Goal: Information Seeking & Learning: Learn about a topic

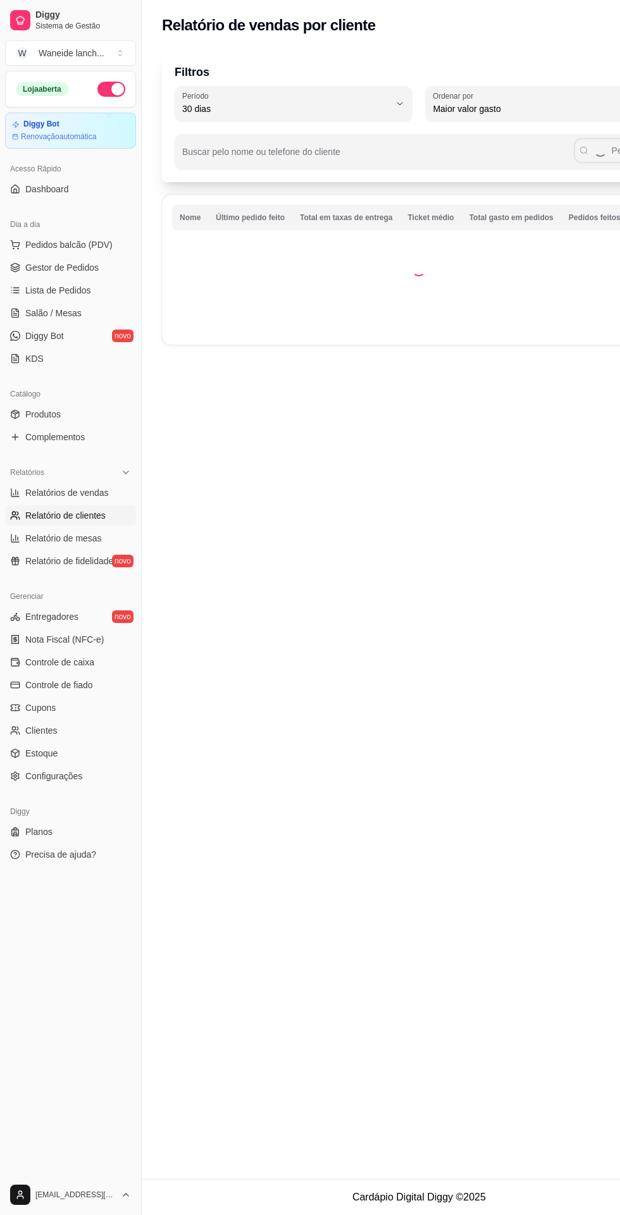
select select "30"
select select "HIGHEST_TOTAL_SPENT_WITH_ORDERS"
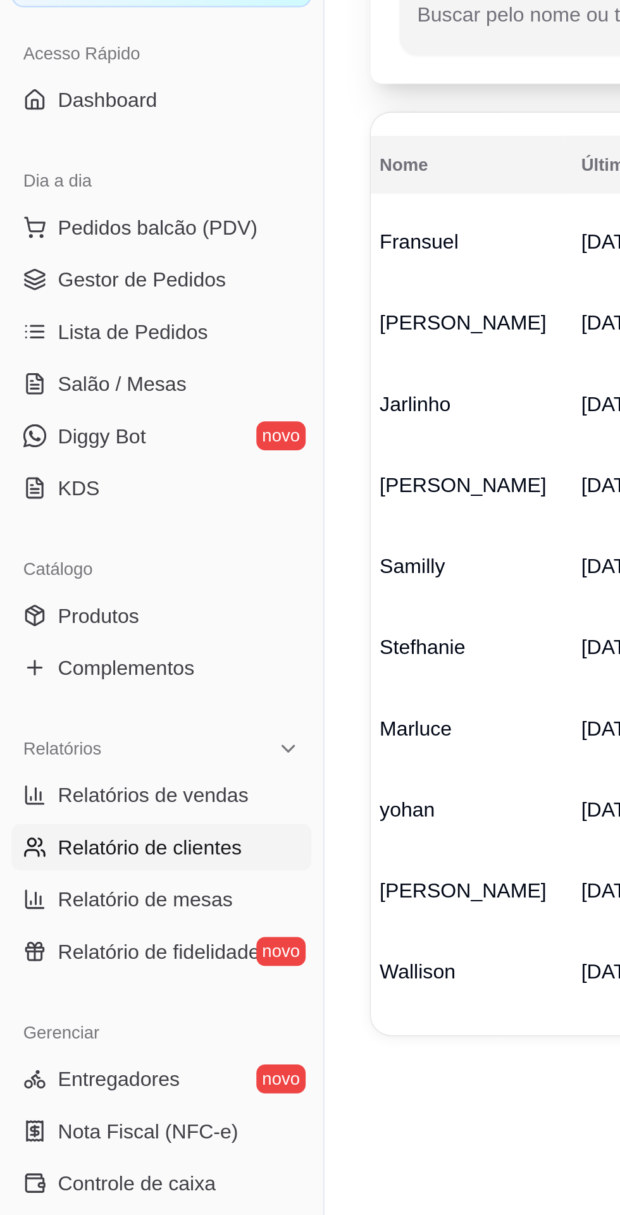
scroll to position [0, 22]
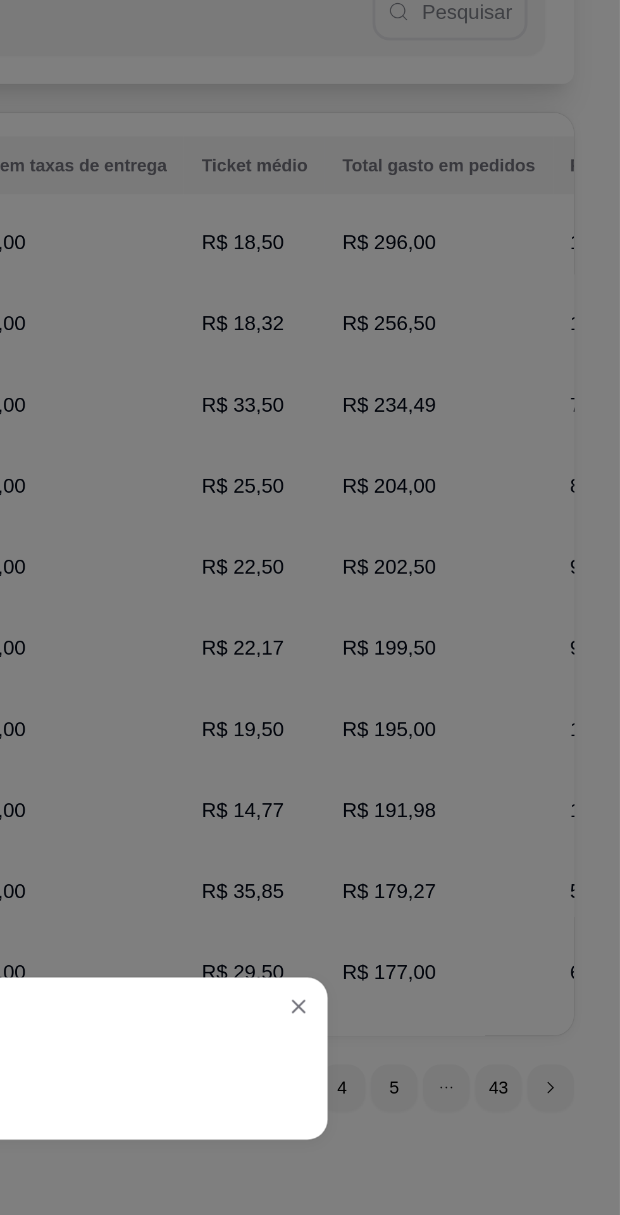
scroll to position [0, 0]
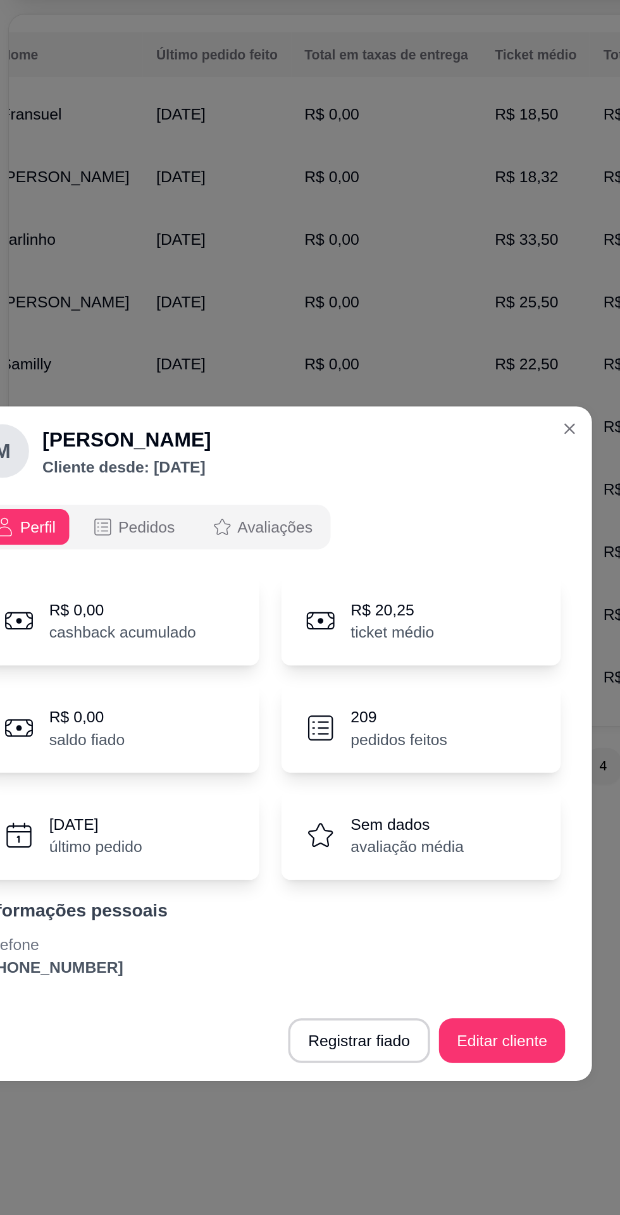
click at [360, 599] on p "209" at bounding box center [382, 592] width 54 height 13
click at [343, 608] on icon at bounding box center [338, 598] width 19 height 19
click at [241, 495] on button "Pedidos" at bounding box center [232, 485] width 63 height 20
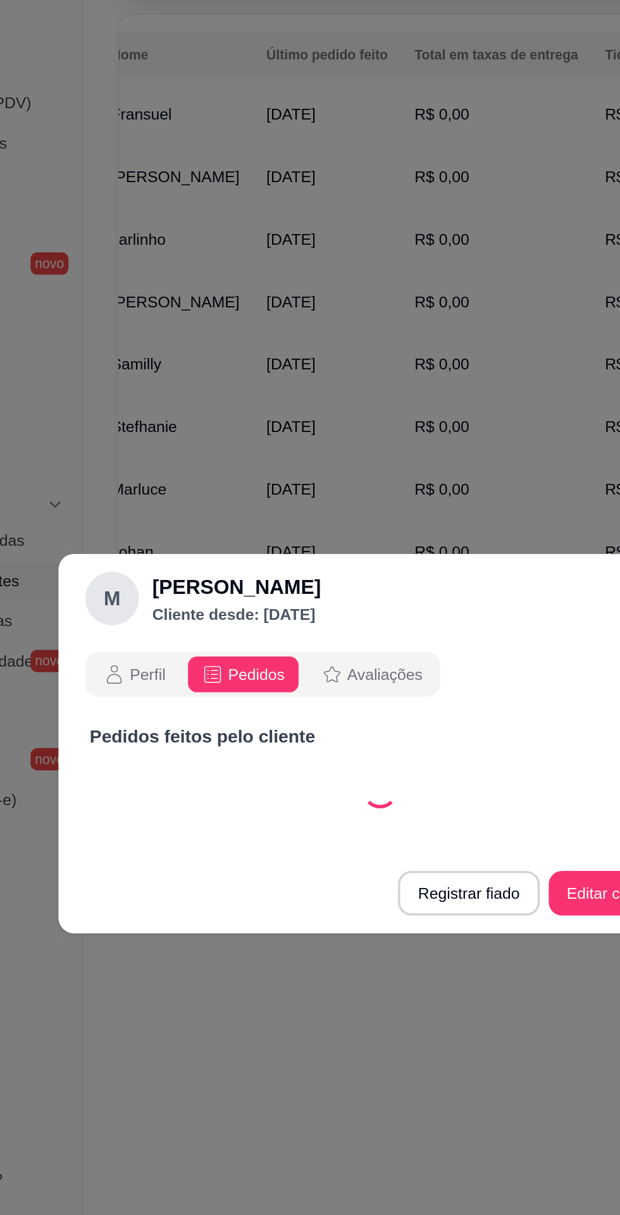
select select "30"
select select "ALL"
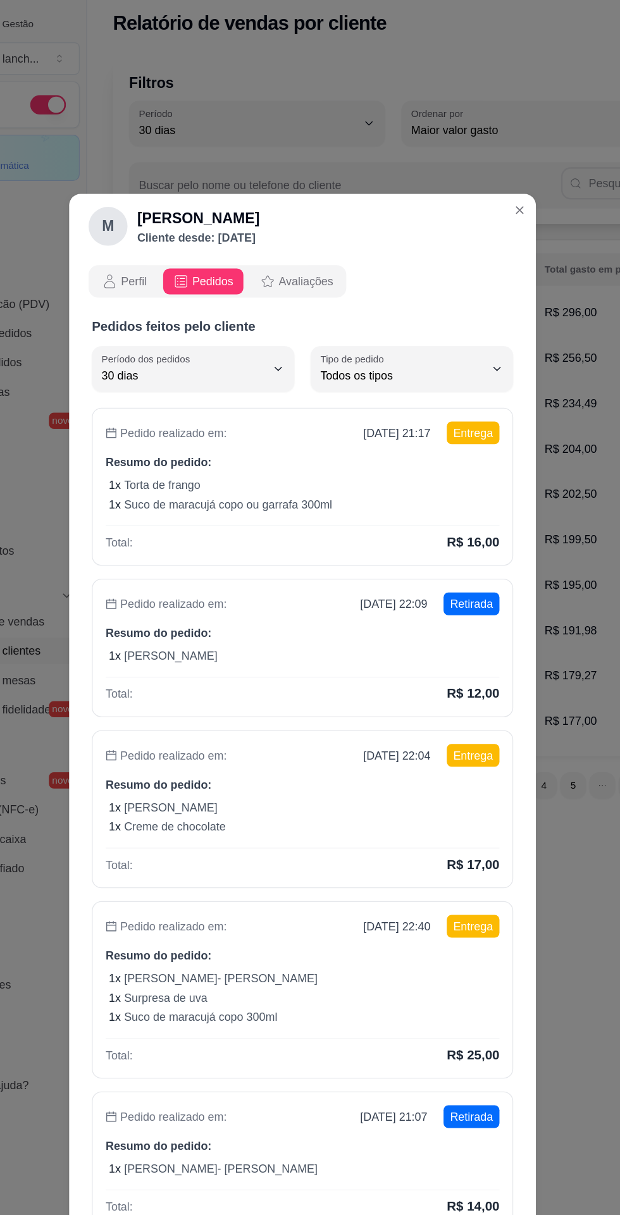
click at [445, 298] on span "Todos os tipos" at bounding box center [388, 300] width 128 height 13
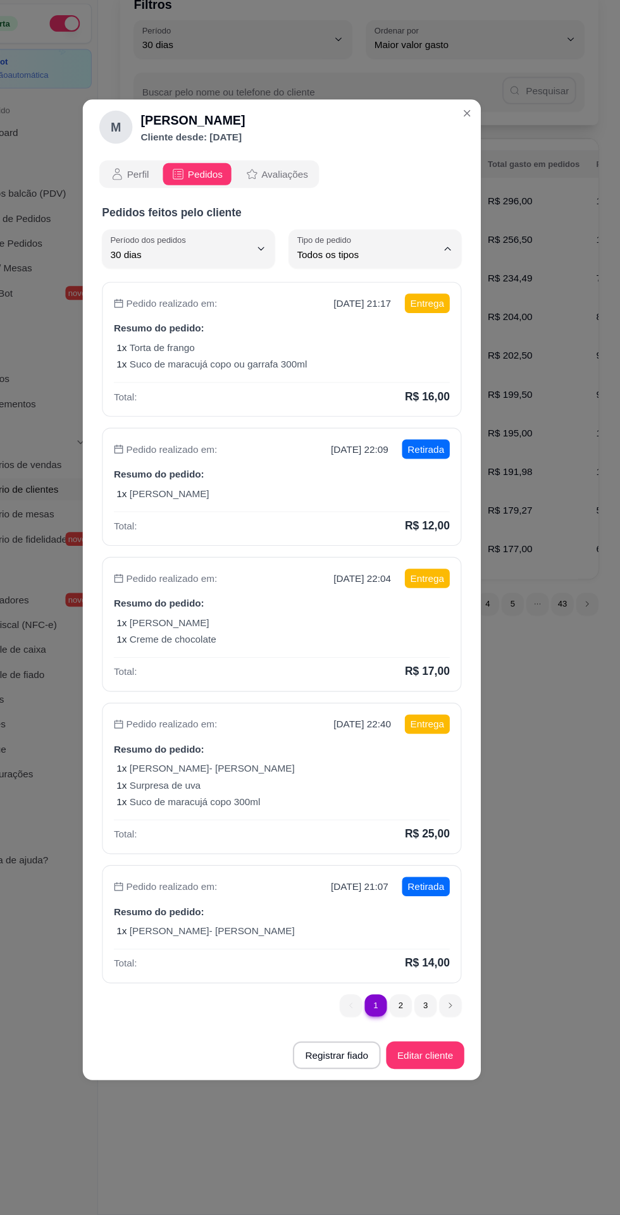
click at [479, 171] on icon "Close" at bounding box center [479, 171] width 5 height 5
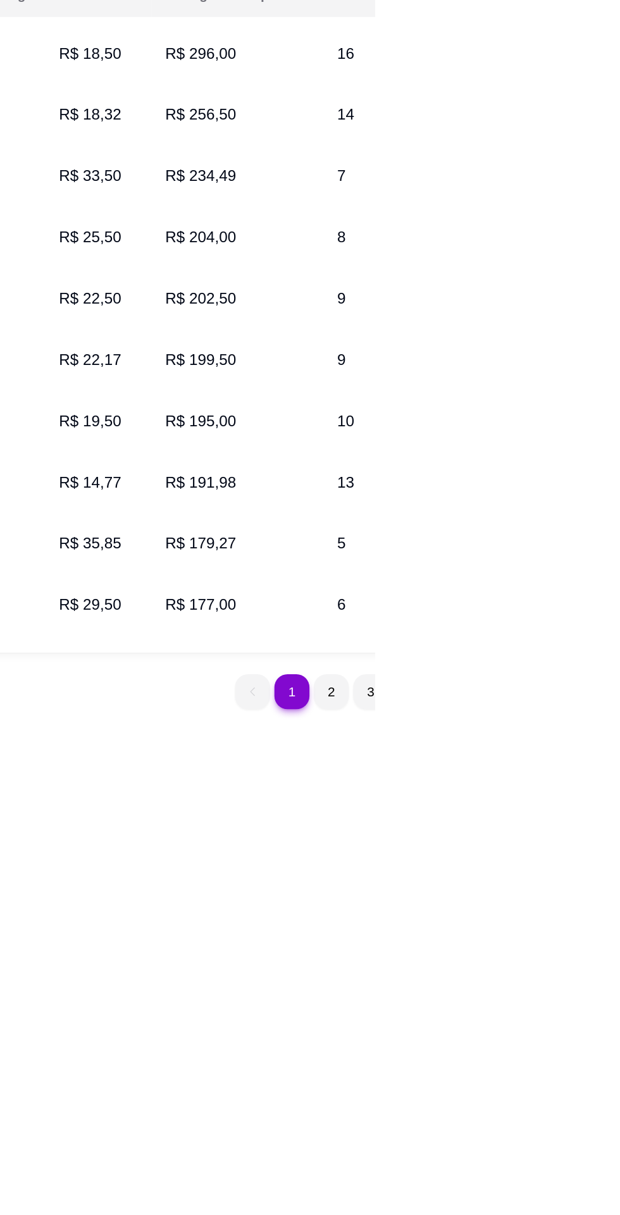
click at [491, 556] on td "R$ 177,00" at bounding box center [540, 569] width 99 height 35
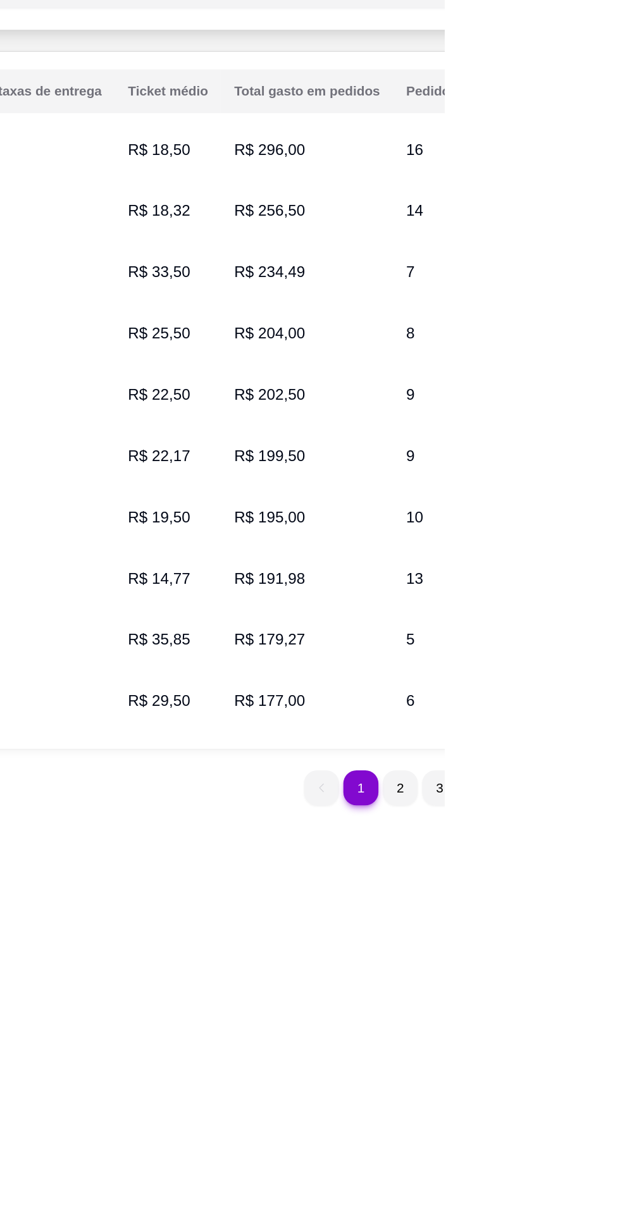
click at [498, 319] on span "R$ 234,49" at bounding box center [518, 322] width 41 height 10
click at [498, 322] on span "R$ 234,49" at bounding box center [518, 322] width 41 height 10
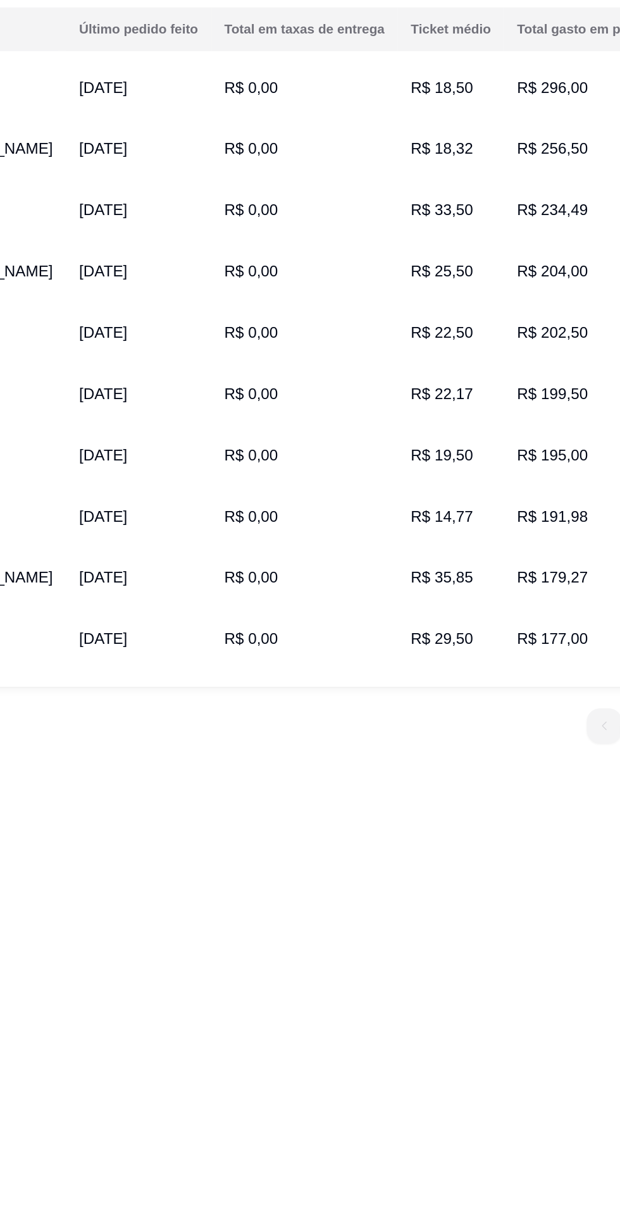
click at [338, 878] on div "Relatório de vendas por cliente Filtros 30 Período Hoje Ontem 7 [PERSON_NAME] 1…" at bounding box center [452, 589] width 620 height 1179
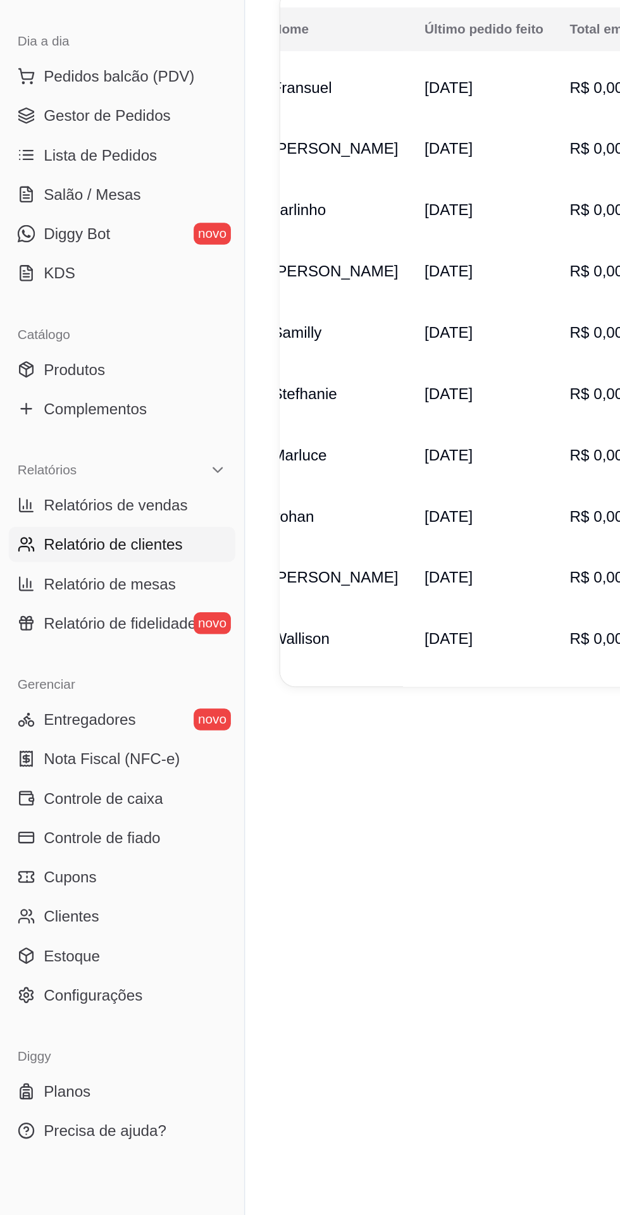
click at [64, 546] on link "Relatório de mesas" at bounding box center [70, 538] width 131 height 20
select select "TOTAL_OF_ORDERS"
select select "7"
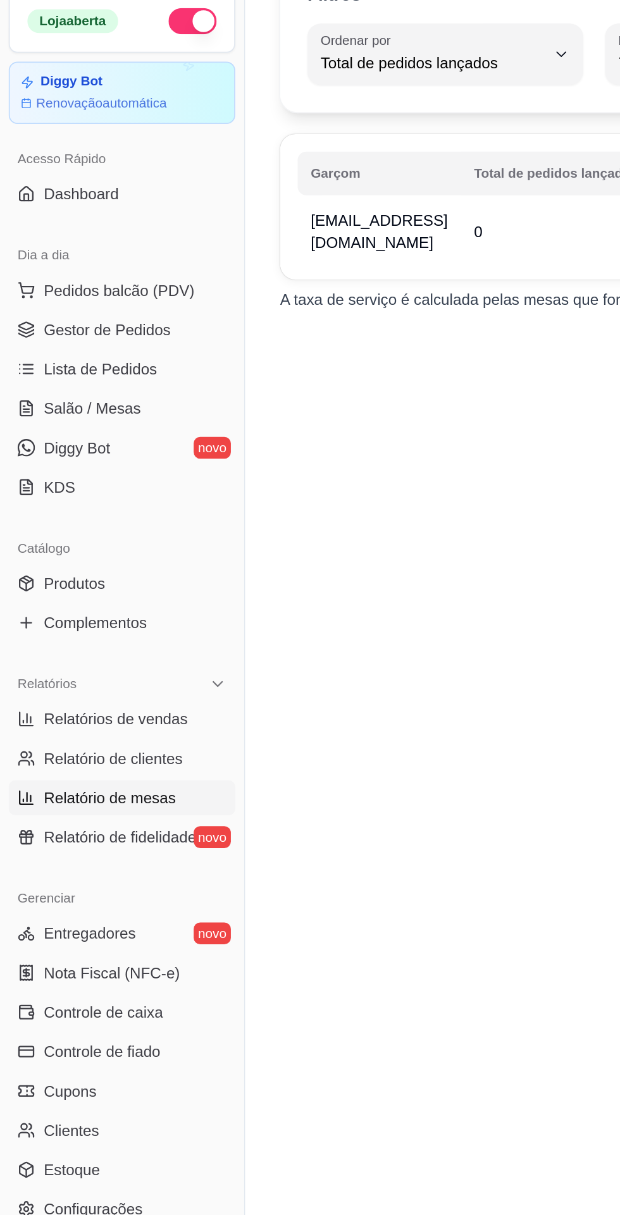
click at [69, 561] on span "Relatório de fidelidade" at bounding box center [69, 561] width 88 height 13
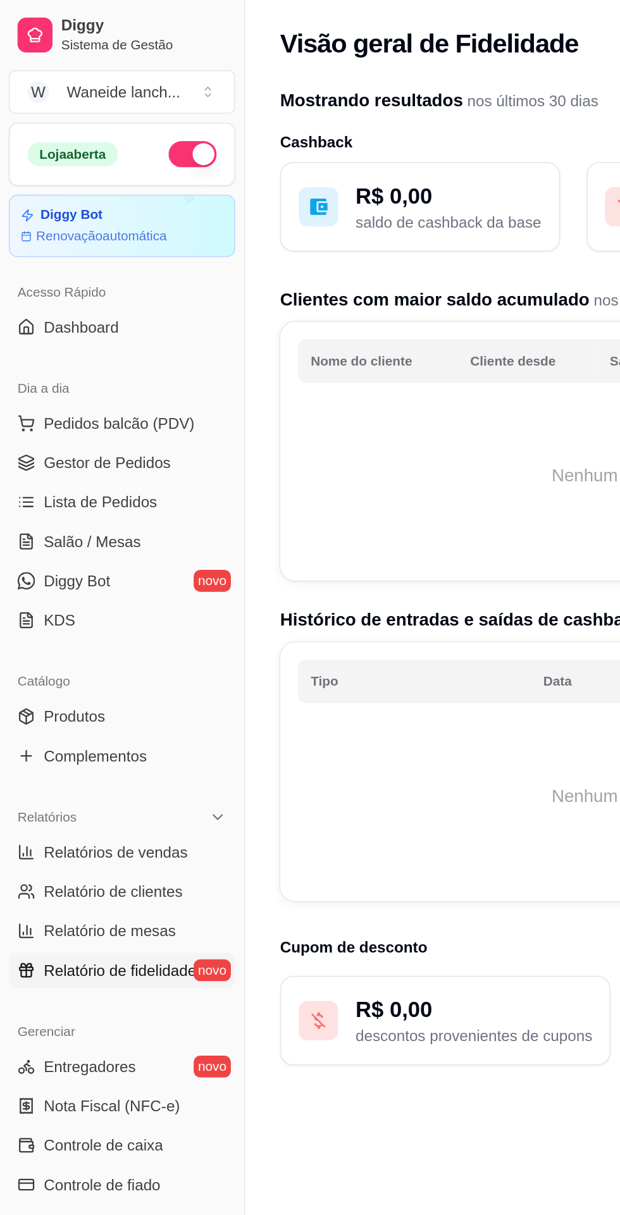
click at [56, 518] on span "Relatório de clientes" at bounding box center [65, 515] width 80 height 13
select select "30"
select select "HIGHEST_TOTAL_SPENT_WITH_ORDERS"
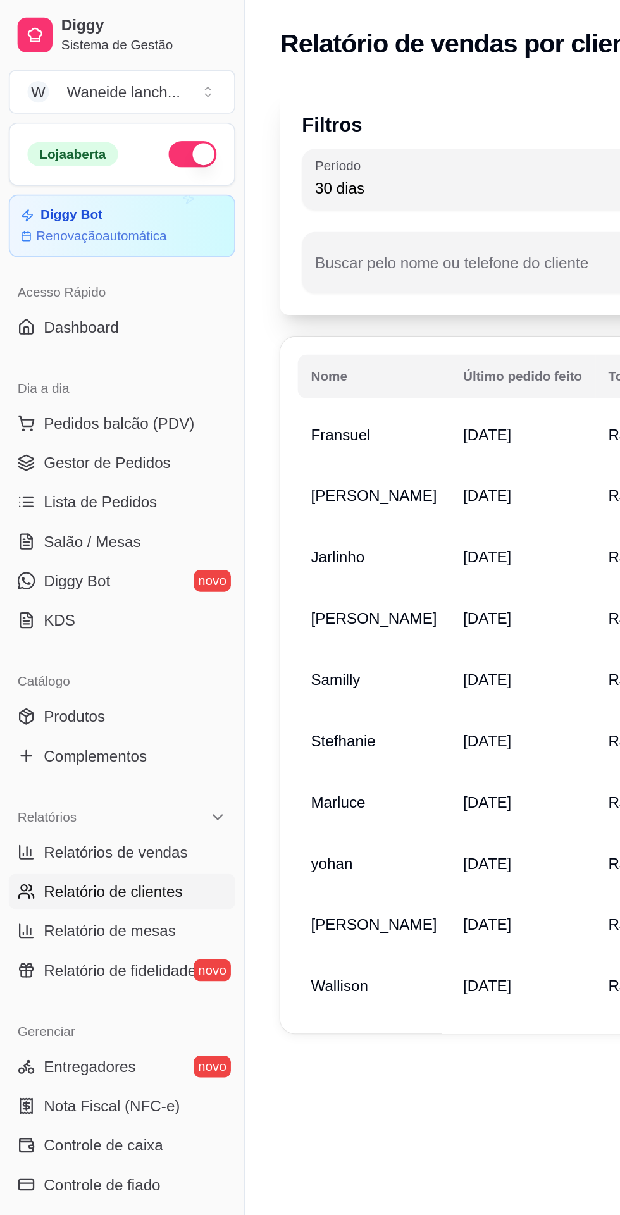
scroll to position [0, 22]
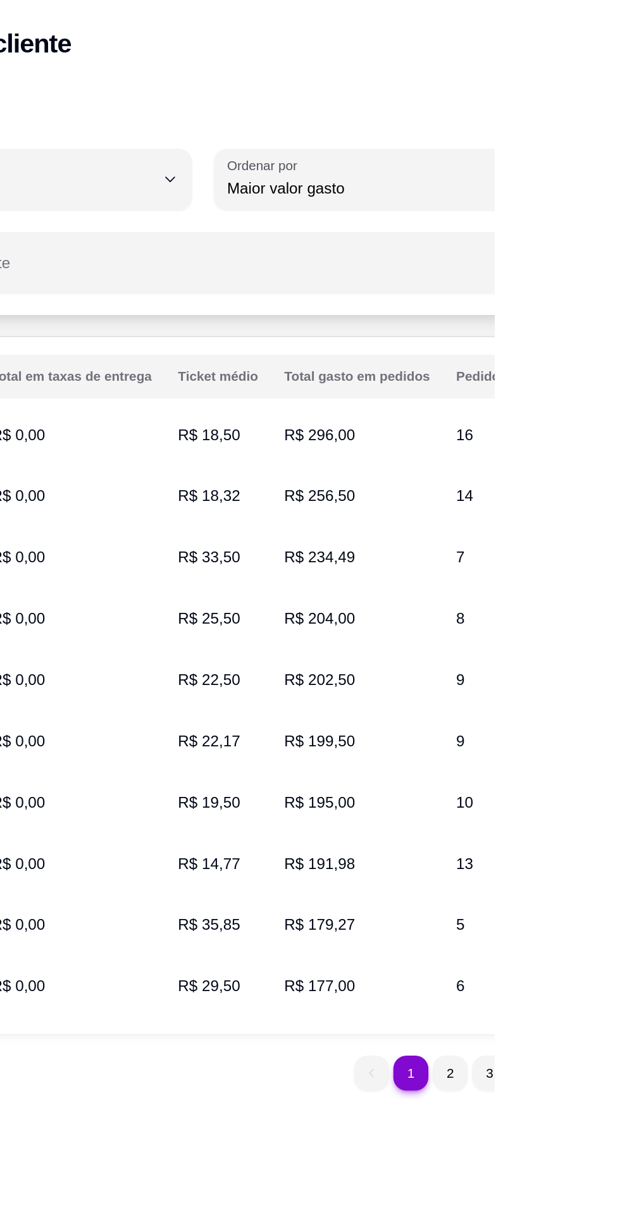
click at [594, 621] on li "2" at bounding box center [594, 620] width 20 height 20
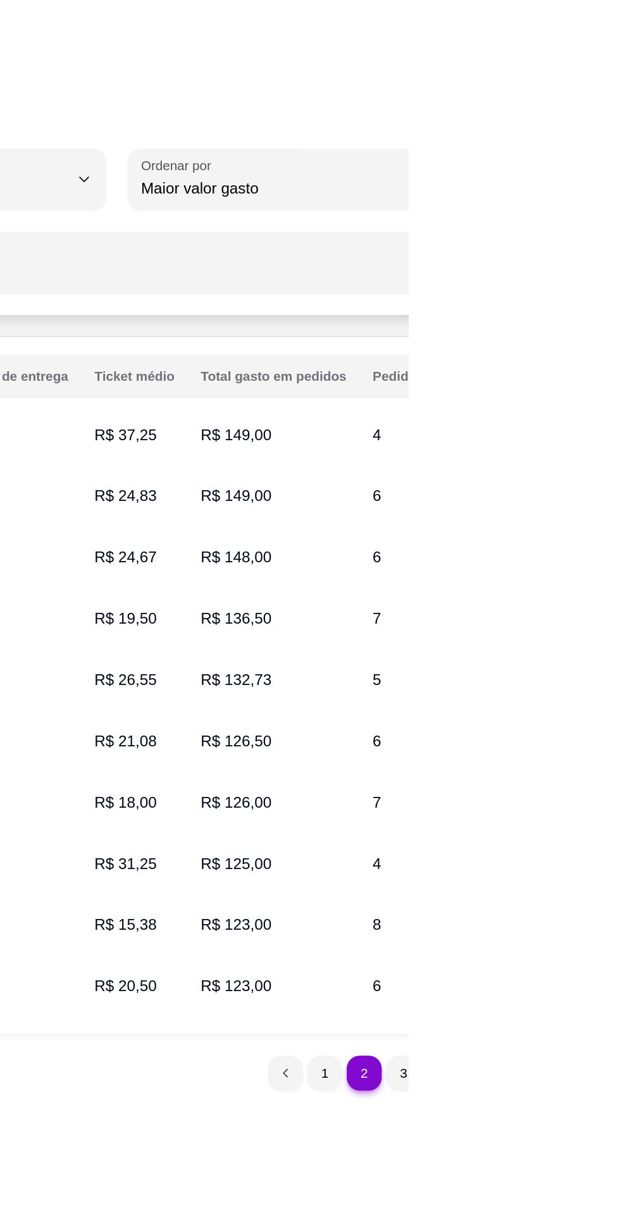
scroll to position [0, 0]
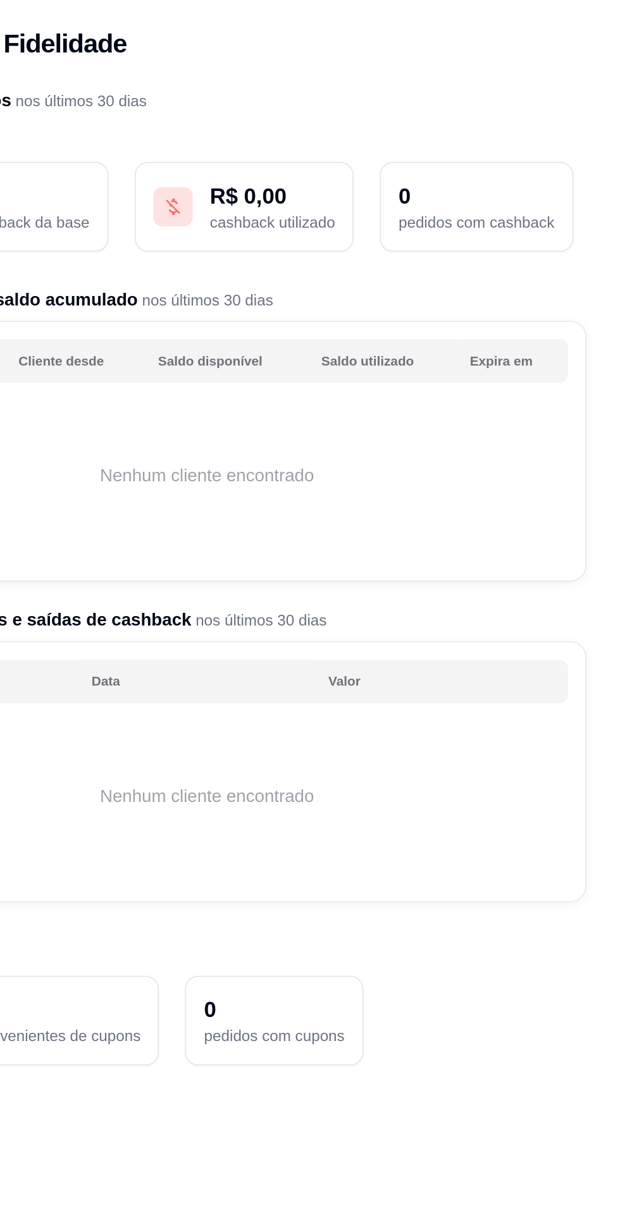
select select "TOTAL_OF_ORDERS"
select select "7"
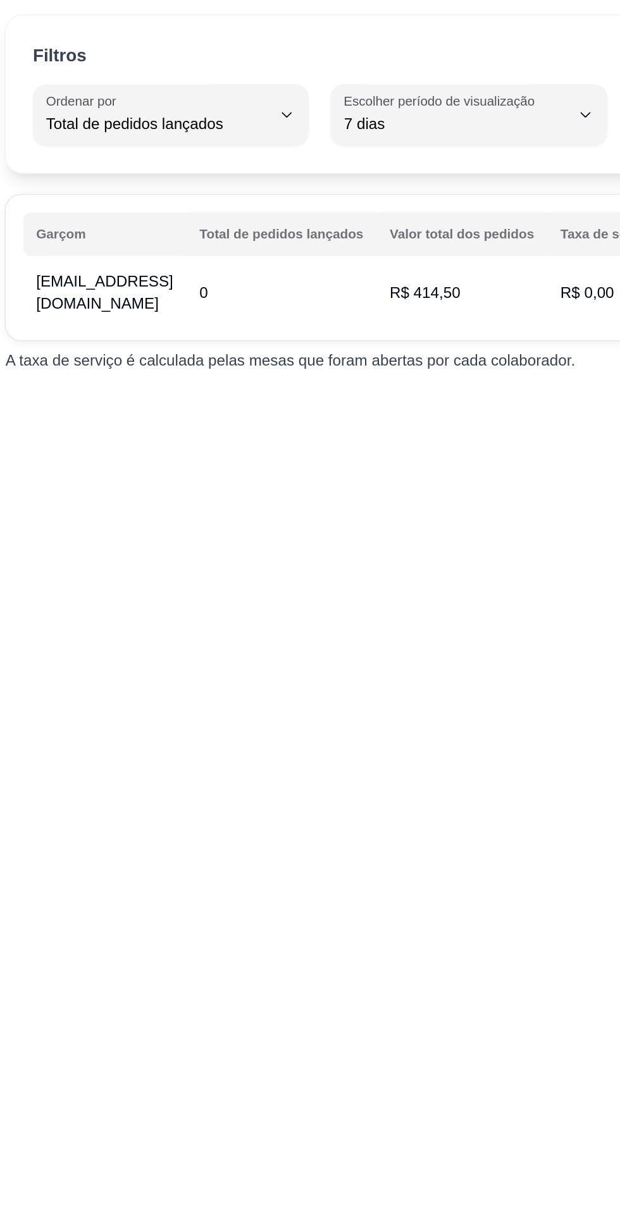
click at [327, 107] on icon "button" at bounding box center [324, 108] width 10 height 10
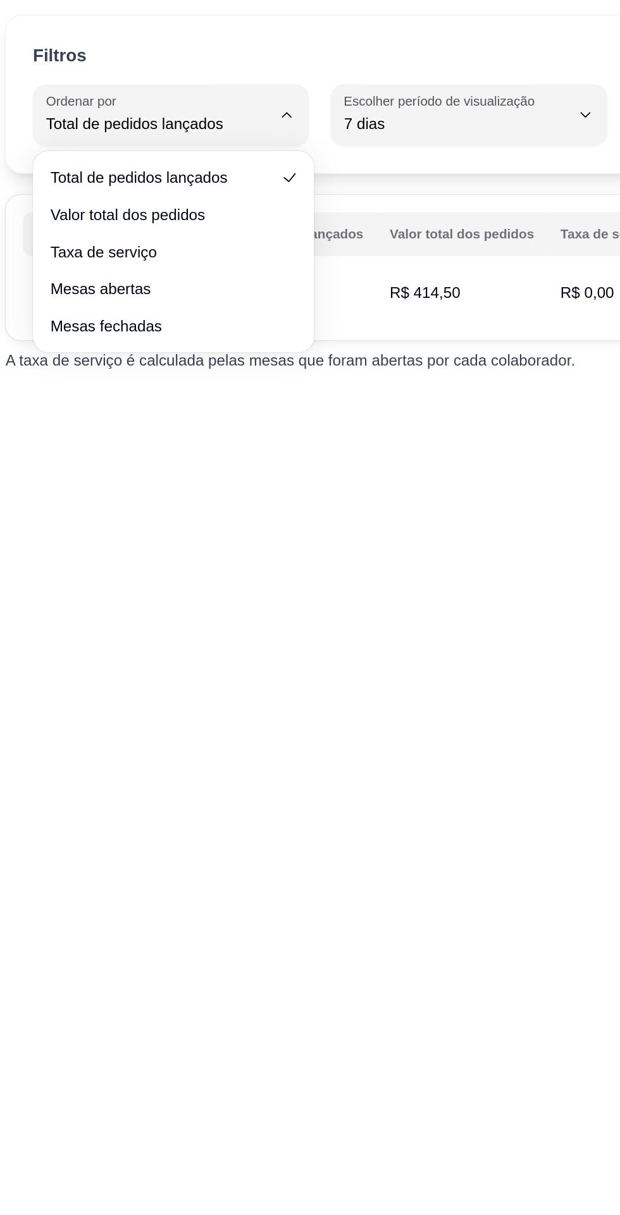
click at [224, 167] on span "Valor total dos pedidos" at bounding box center [253, 165] width 130 height 13
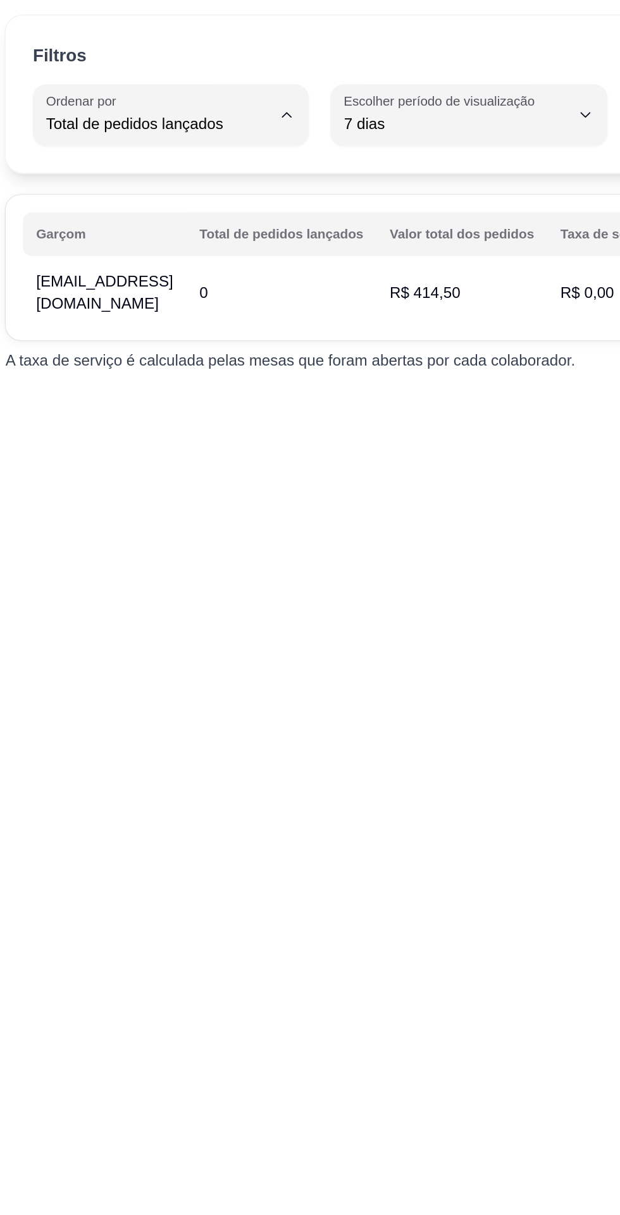
type input "TOTAL_AMOUNT_OF_ORDERS"
select select "TOTAL_AMOUNT_OF_ORDERS"
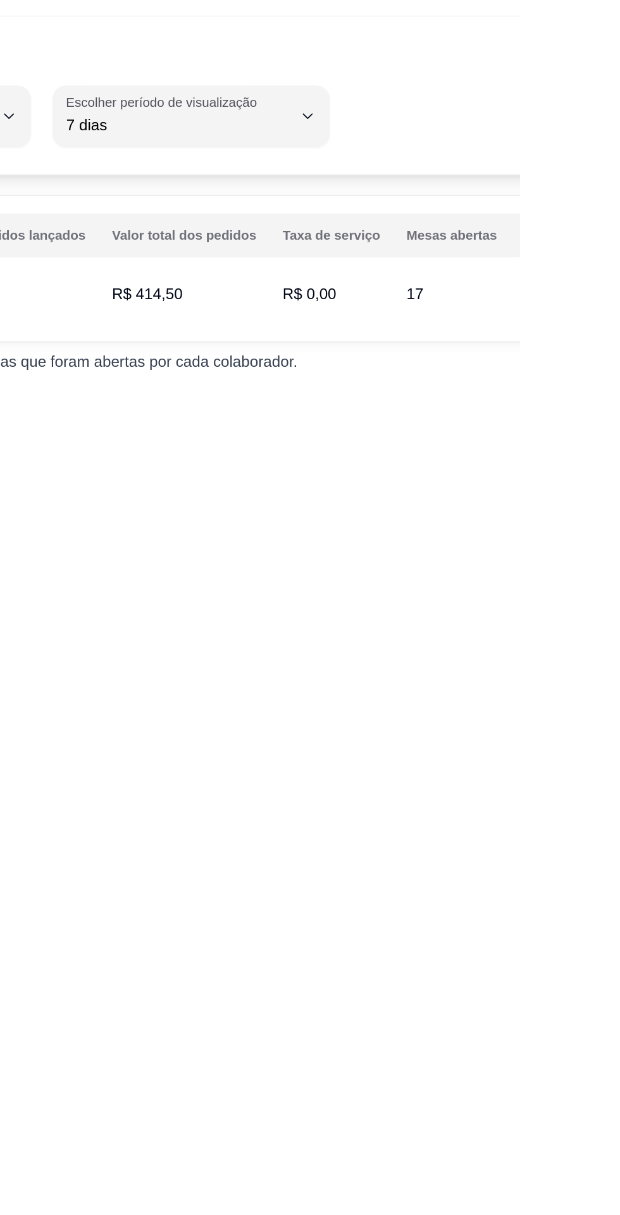
click at [502, 104] on icon "button" at bounding box center [497, 108] width 10 height 10
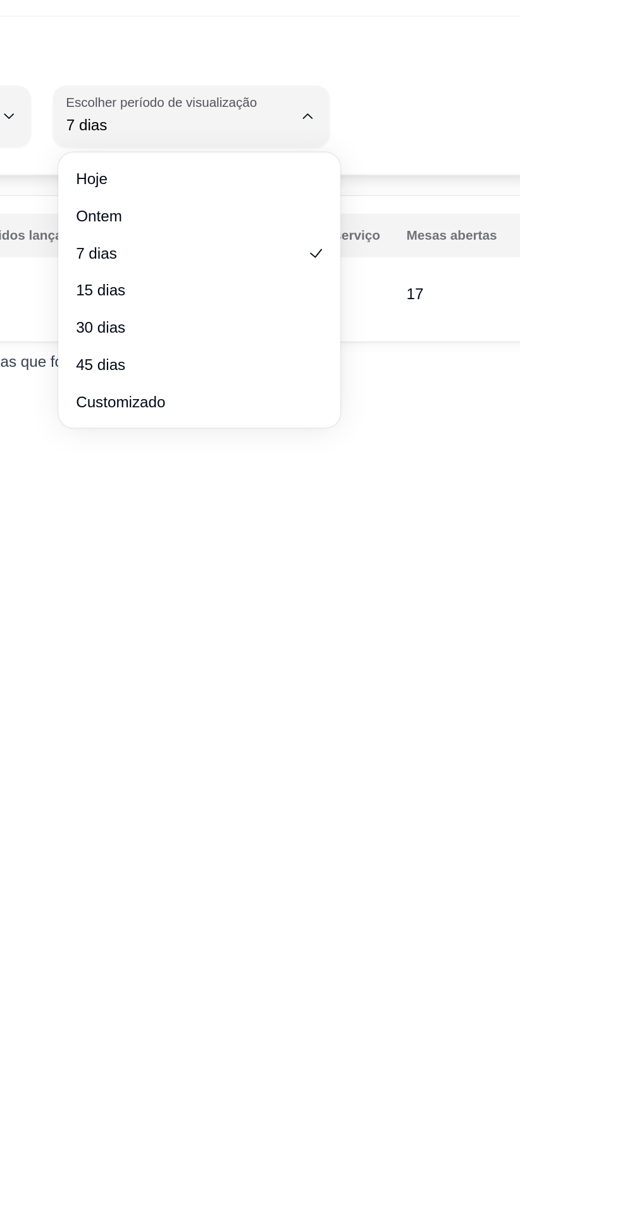
click at [369, 144] on span "Hoje" at bounding box center [428, 144] width 130 height 13
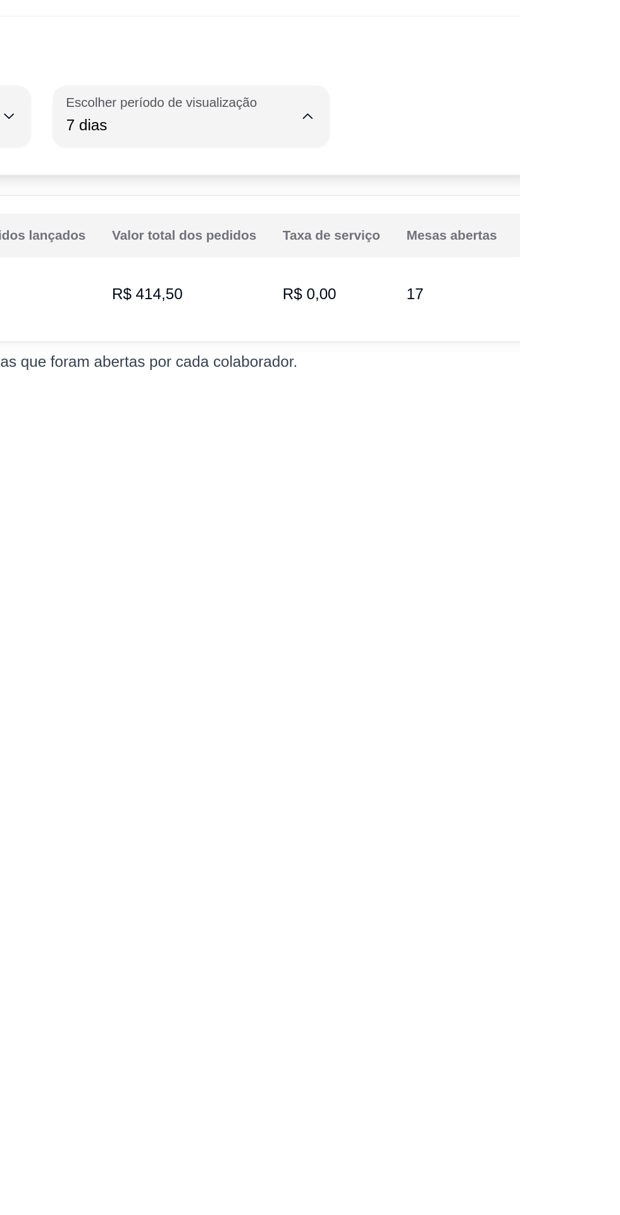
type input "0"
select select "0"
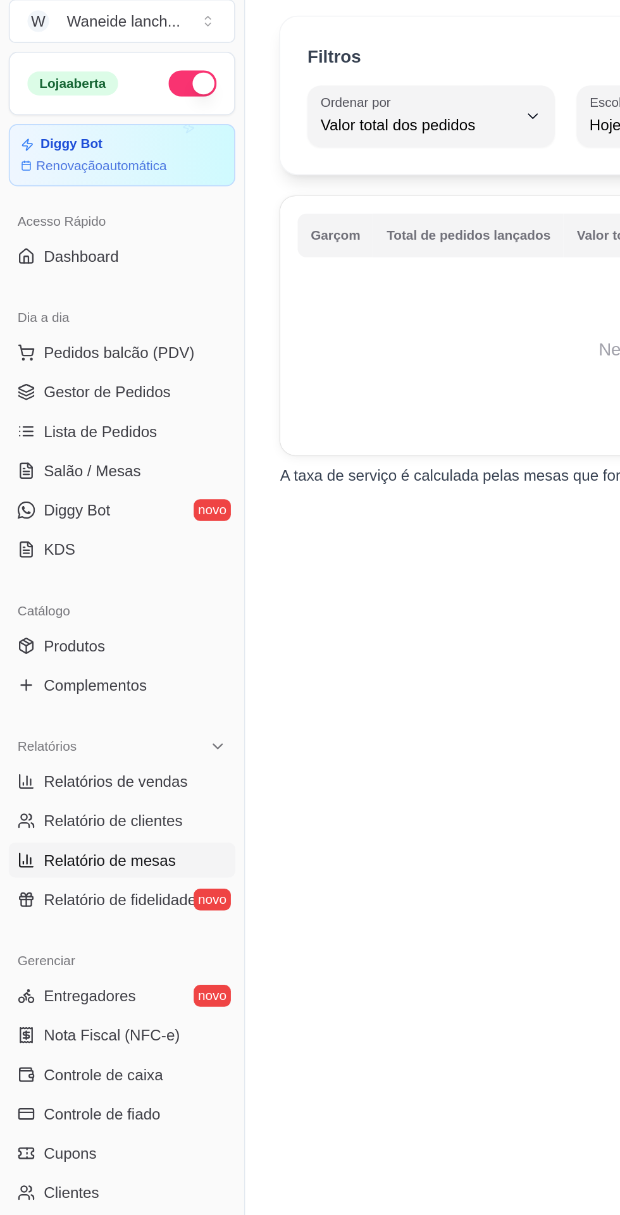
select select "30"
select select "HIGHEST_TOTAL_SPENT_WITH_ORDERS"
